Goal: Navigation & Orientation: Find specific page/section

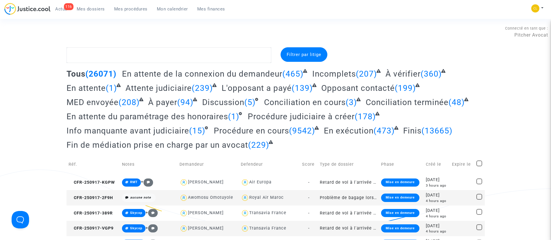
drag, startPoint x: 181, startPoint y: 15, endPoint x: 181, endPoint y: 4, distance: 11.0
click at [181, 15] on div "116 Actus Mes dossiers Mes procédures Mon calendrier Mes finances" at bounding box center [116, 11] width 225 height 16
click at [180, 9] on span "Mon calendrier" at bounding box center [172, 8] width 31 height 5
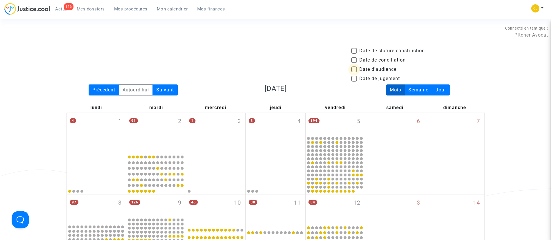
click at [358, 68] on label "Date d'audience" at bounding box center [373, 69] width 45 height 7
click at [354, 72] on input "Date d'audience" at bounding box center [354, 72] width 0 height 0
checkbox input "true"
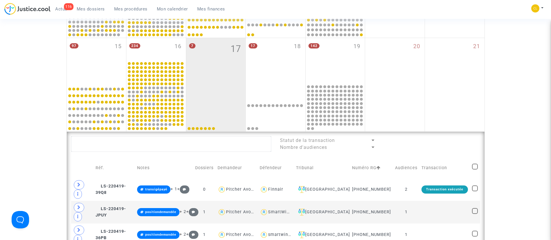
scroll to position [331, 0]
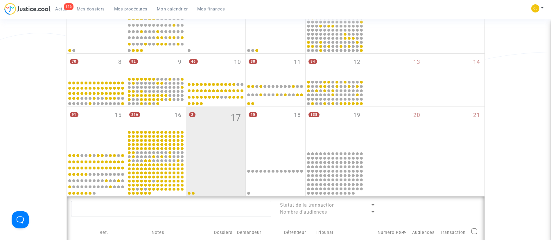
scroll to position [131, 0]
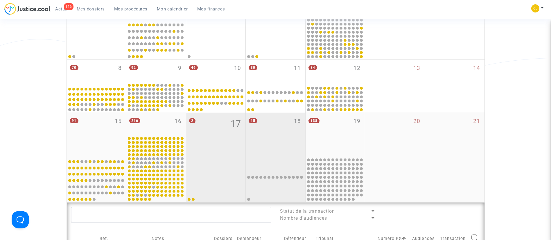
click at [267, 136] on div "15 18" at bounding box center [276, 135] width 60 height 44
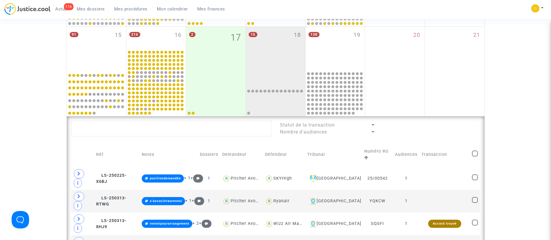
scroll to position [131, 0]
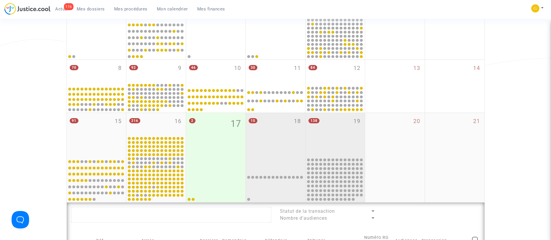
click at [332, 119] on div "138 19" at bounding box center [335, 135] width 60 height 44
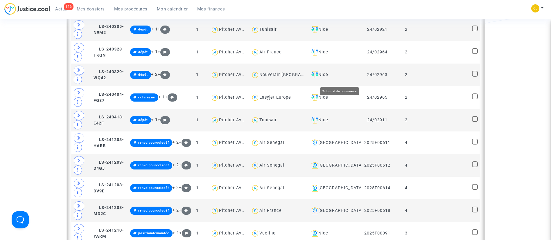
scroll to position [566, 0]
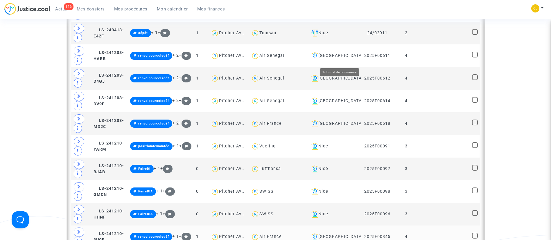
click at [347, 233] on div "[GEOGRAPHIC_DATA]" at bounding box center [334, 236] width 51 height 7
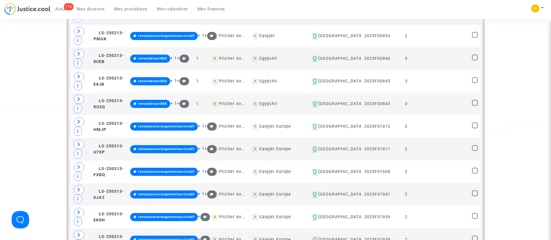
scroll to position [697, 0]
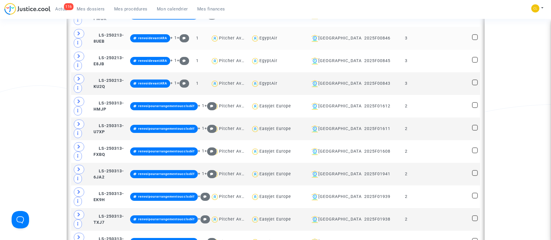
click at [442, 42] on td at bounding box center [444, 38] width 51 height 23
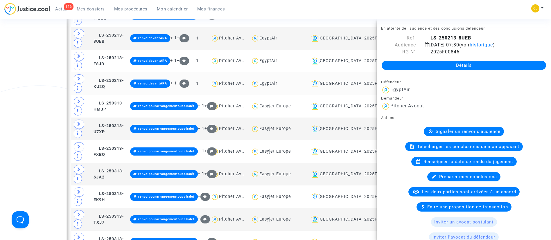
drag, startPoint x: 392, startPoint y: 14, endPoint x: 320, endPoint y: 85, distance: 101.0
click at [392, 14] on div "116 Actus Mes dossiers Mes procédures Mon calendrier Mes finances Mon profil Ch…" at bounding box center [275, 11] width 551 height 16
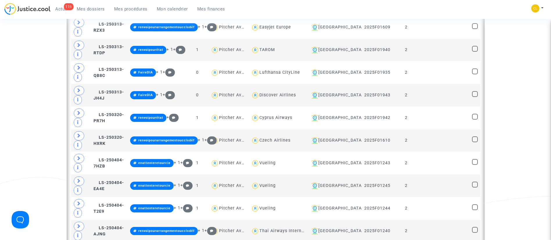
scroll to position [914, 0]
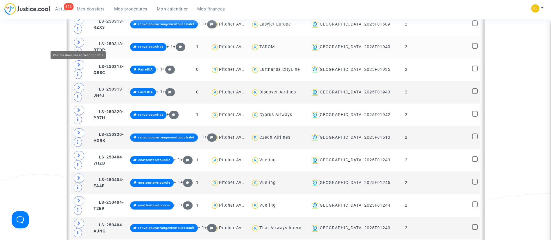
click at [80, 43] on icon at bounding box center [78, 42] width 3 height 4
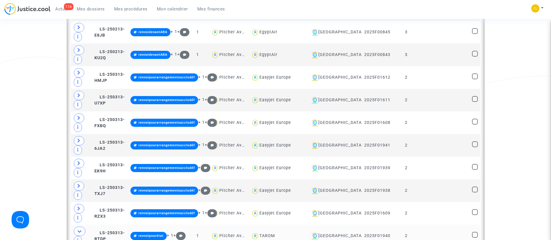
scroll to position [740, 0]
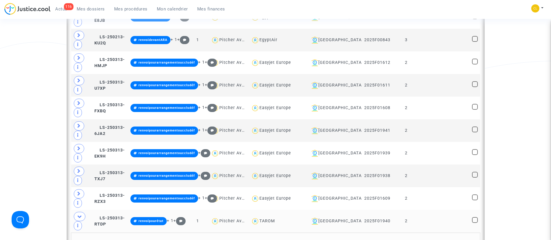
click at [431, 210] on td at bounding box center [444, 221] width 51 height 23
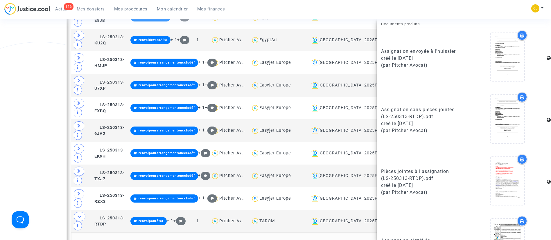
scroll to position [363, 0]
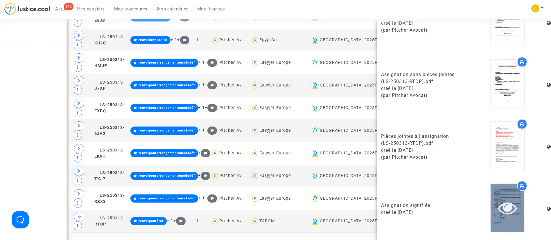
click at [504, 202] on icon at bounding box center [507, 208] width 19 height 19
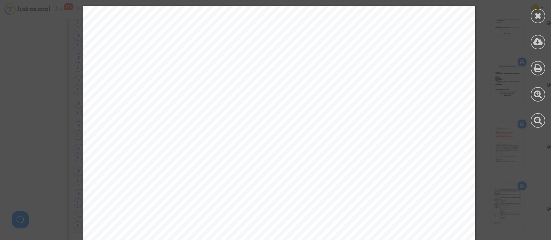
scroll to position [8050, 0]
click at [542, 15] on div at bounding box center [537, 16] width 15 height 15
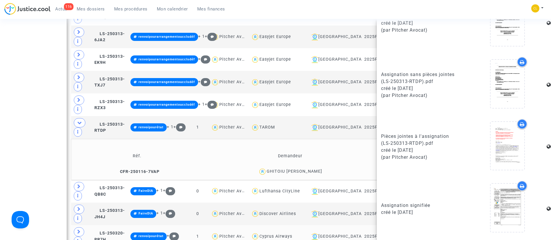
scroll to position [834, 0]
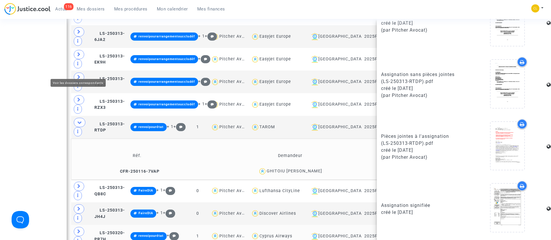
click at [79, 229] on icon at bounding box center [78, 231] width 3 height 4
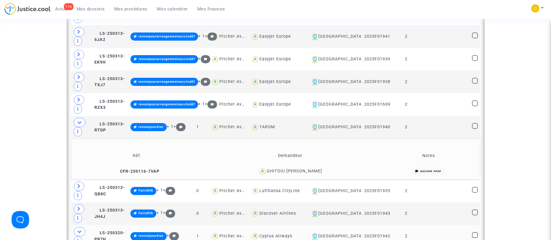
scroll to position [0, 0]
click at [441, 225] on td at bounding box center [444, 236] width 51 height 23
